Goal: Find specific page/section: Find specific page/section

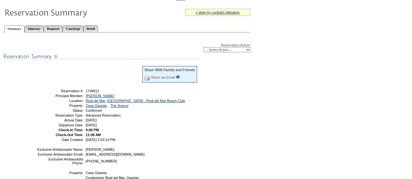
scroll to position [59, 0]
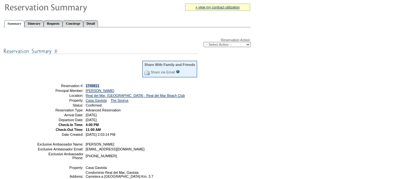
drag, startPoint x: 103, startPoint y: 88, endPoint x: 86, endPoint y: 87, distance: 16.9
click at [86, 87] on td "1749811" at bounding box center [140, 86] width 113 height 4
copy span "1749811"
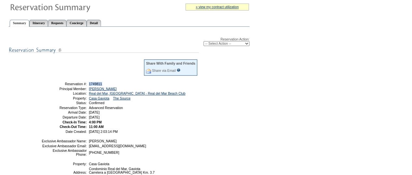
scroll to position [0, 0]
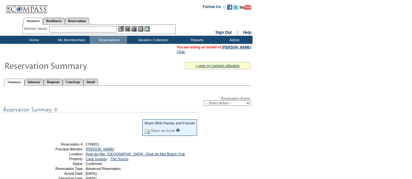
click at [69, 30] on input "text" at bounding box center [83, 29] width 68 height 7
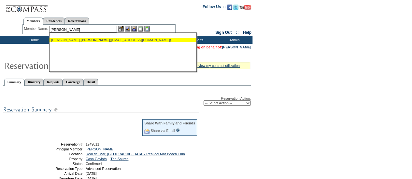
type input "[PERSON_NAME]"
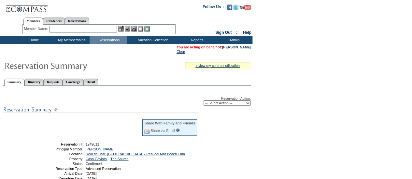
click at [83, 30] on input "text" at bounding box center [83, 29] width 68 height 7
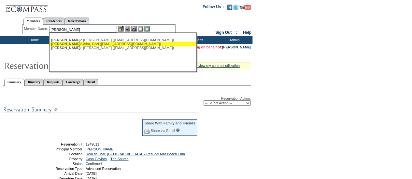
click at [95, 45] on div "[PERSON_NAME] [PERSON_NAME] ([EMAIL_ADDRESS][DOMAIN_NAME])" at bounding box center [122, 44] width 143 height 4
type input "[PERSON_NAME] [PERSON_NAME] ([EMAIL_ADDRESS][DOMAIN_NAME])"
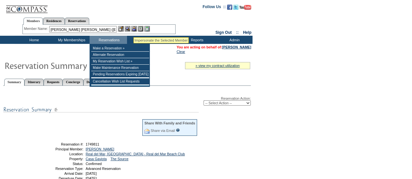
click at [135, 29] on img at bounding box center [134, 29] width 6 height 6
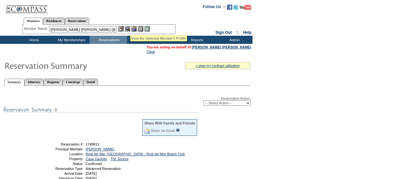
click at [128, 28] on img at bounding box center [128, 29] width 6 height 6
